Goal: Task Accomplishment & Management: Manage account settings

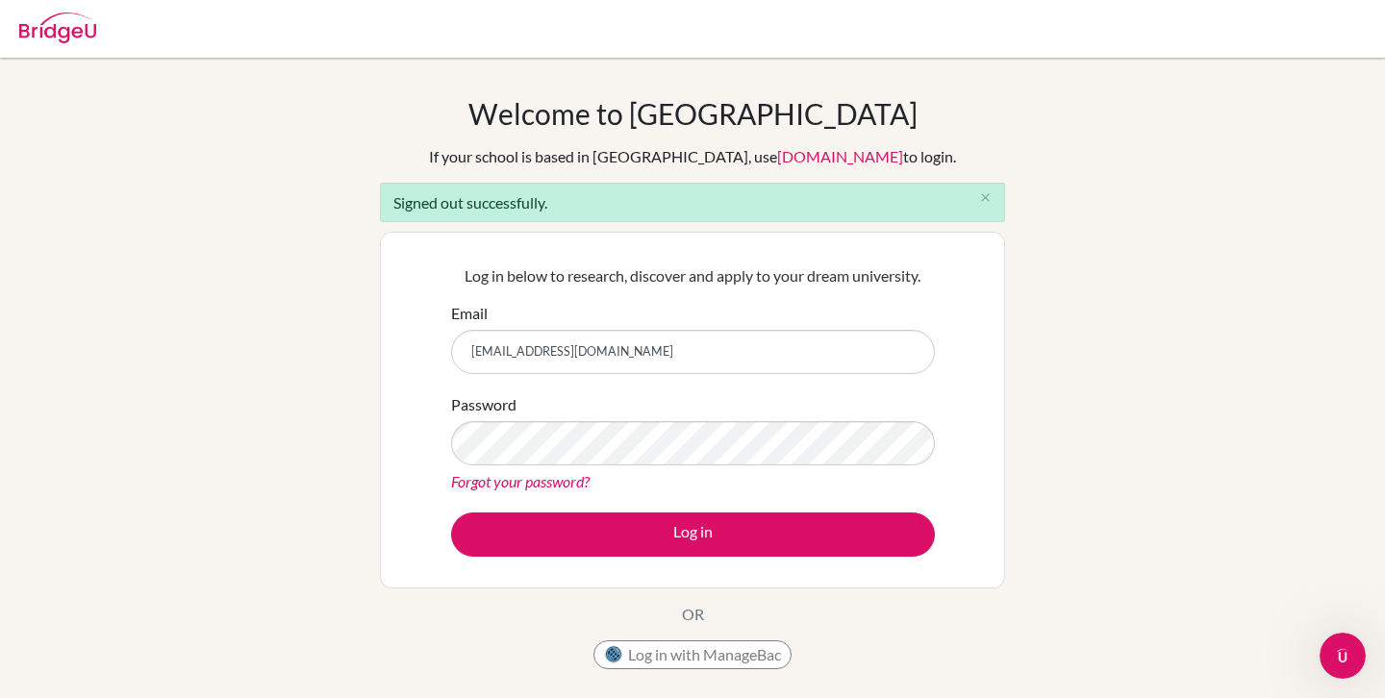
type input "reanamischa5087@pristineschool.com"
type input "[EMAIL_ADDRESS][DOMAIN_NAME]"
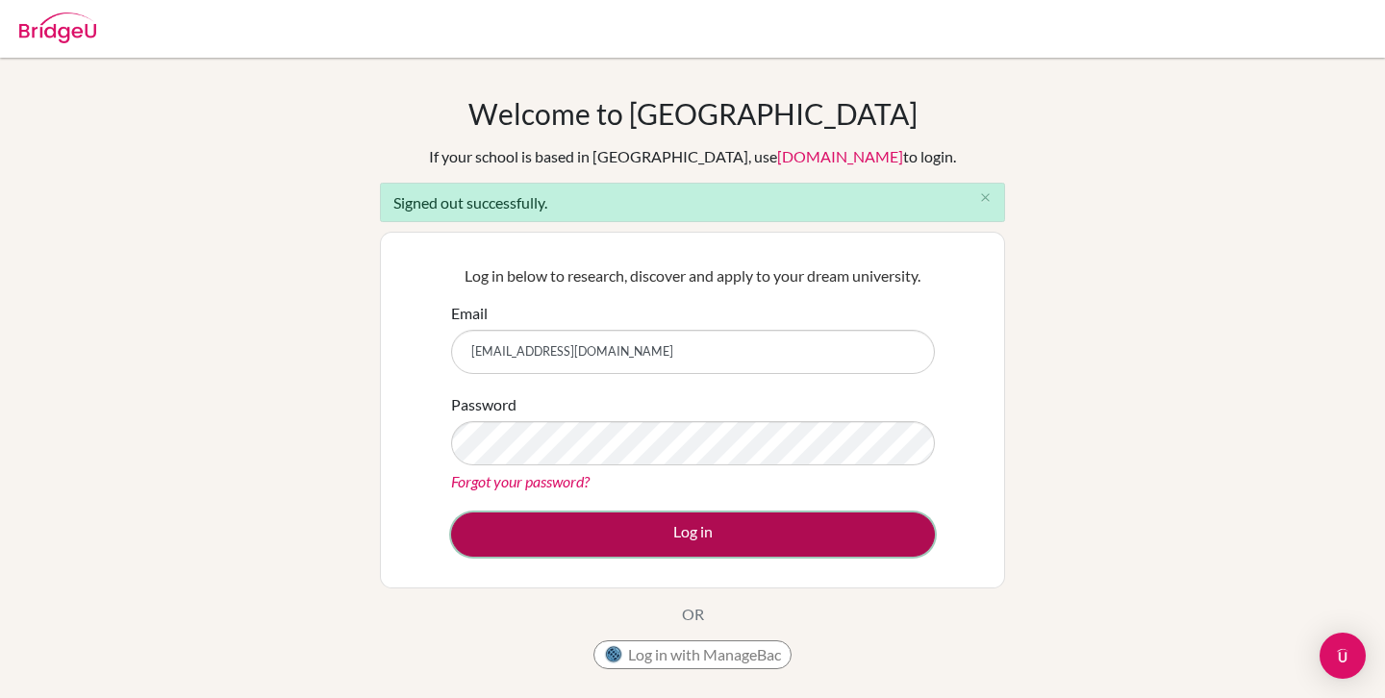
click at [716, 539] on button "Log in" at bounding box center [693, 535] width 484 height 44
